Goal: Transaction & Acquisition: Purchase product/service

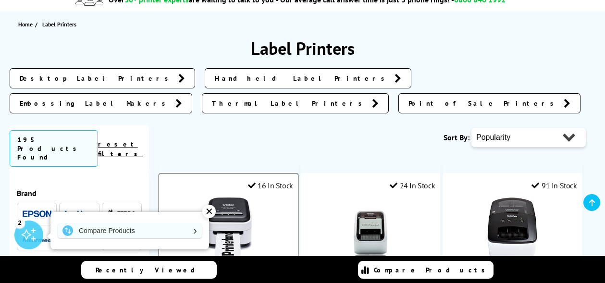
scroll to position [108, 0]
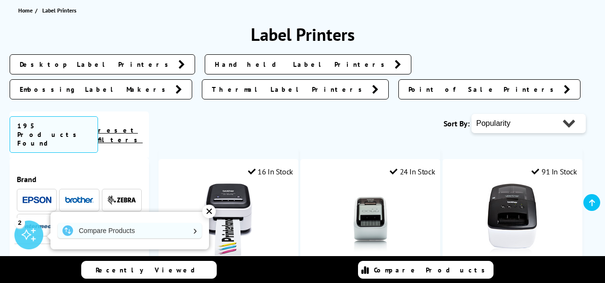
click at [79, 64] on span "Desktop Label Printers" at bounding box center [97, 65] width 154 height 10
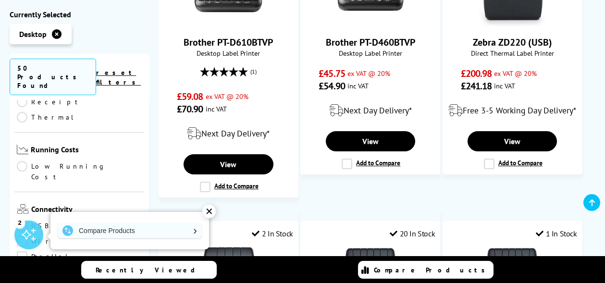
scroll to position [180, 0]
click at [23, 161] on link "Low Running Cost" at bounding box center [79, 171] width 125 height 21
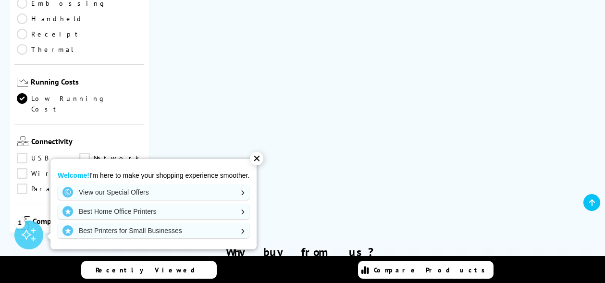
scroll to position [168, 0]
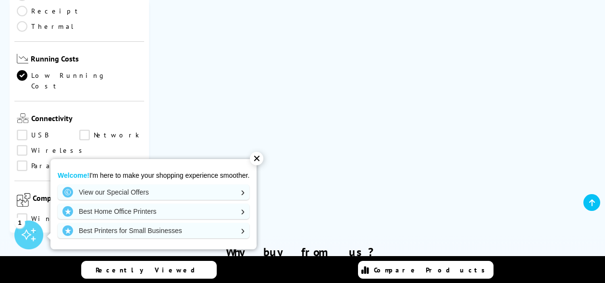
click at [22, 213] on link "Windows" at bounding box center [51, 218] width 69 height 11
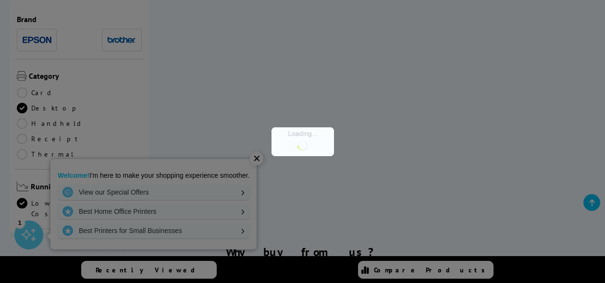
scroll to position [168, 0]
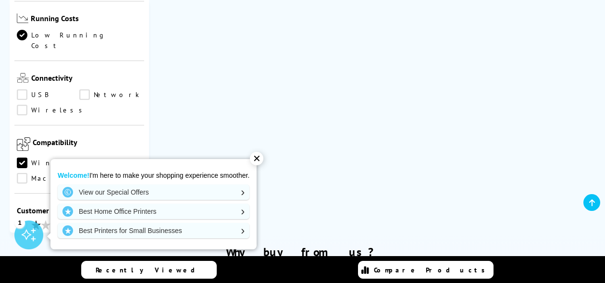
click at [259, 156] on div "✕" at bounding box center [256, 158] width 13 height 13
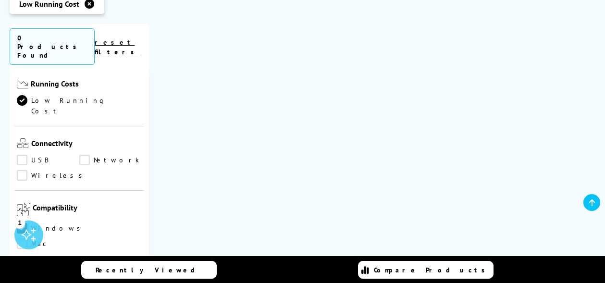
scroll to position [180, 0]
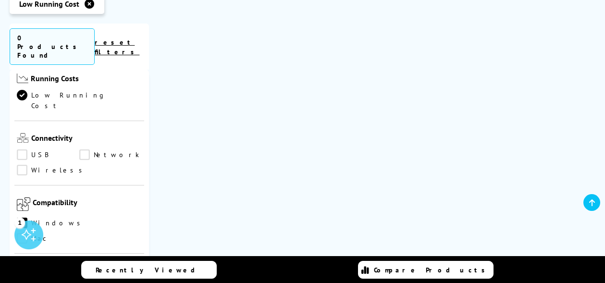
click at [23, 218] on link "Windows" at bounding box center [51, 223] width 69 height 11
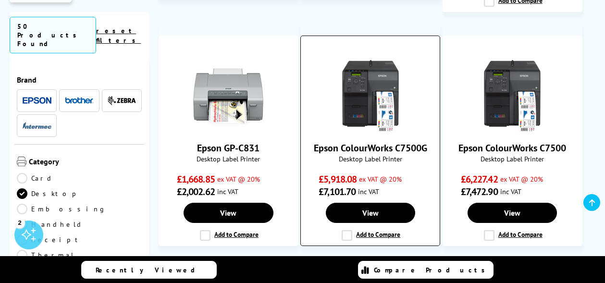
scroll to position [1022, 0]
